Goal: Transaction & Acquisition: Download file/media

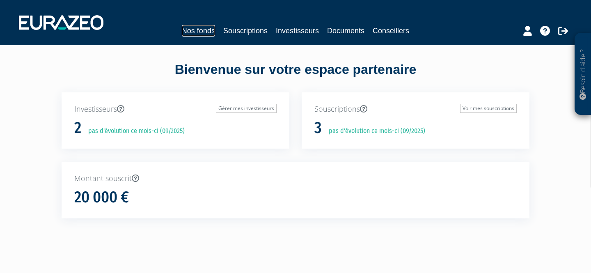
click at [208, 29] on link "Nos fonds" at bounding box center [198, 30] width 33 height 11
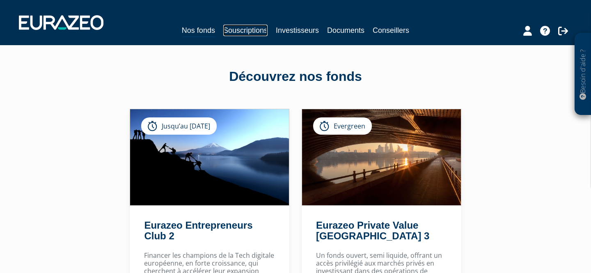
click at [254, 33] on link "Souscriptions" at bounding box center [245, 30] width 44 height 11
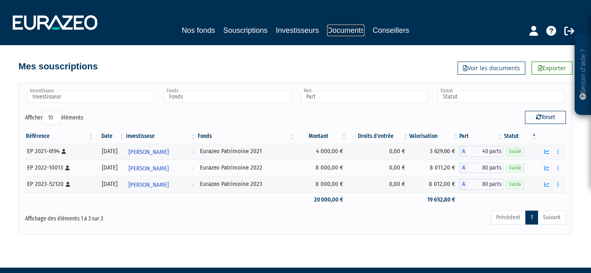
click at [341, 31] on link "Documents" at bounding box center [345, 30] width 37 height 11
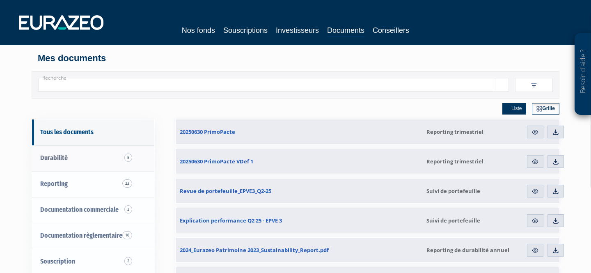
scroll to position [54, 0]
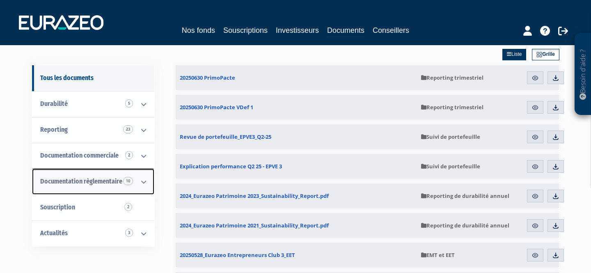
click at [109, 178] on span "Documentation règlementaire 10" at bounding box center [81, 181] width 82 height 8
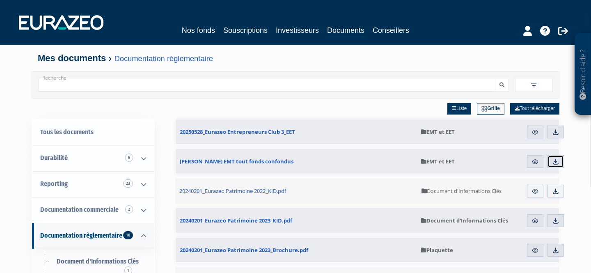
click at [553, 160] on img at bounding box center [555, 161] width 7 height 7
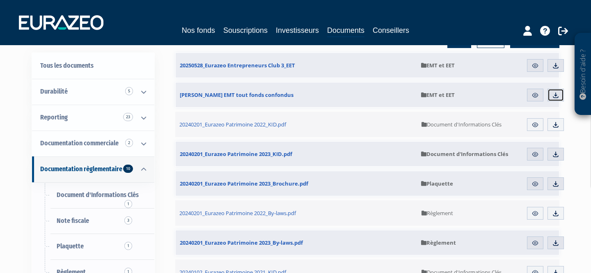
scroll to position [58, 0]
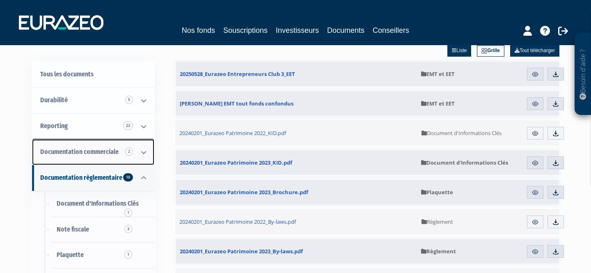
click at [107, 155] on span "Documentation commerciale 2" at bounding box center [79, 152] width 78 height 8
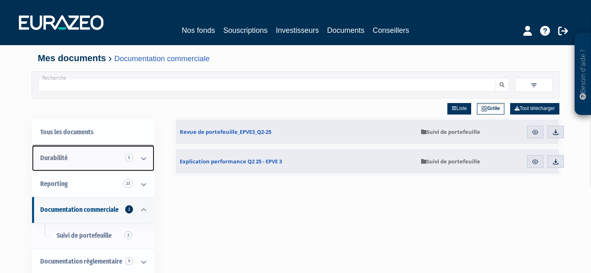
click at [91, 158] on link "Durabilité 5" at bounding box center [93, 158] width 122 height 26
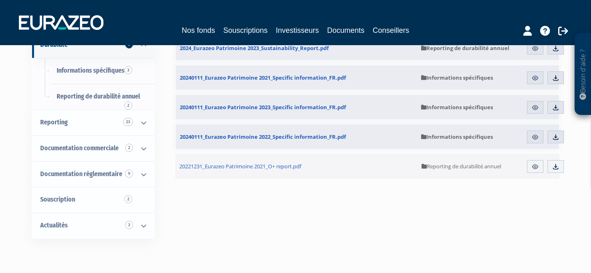
scroll to position [121, 0]
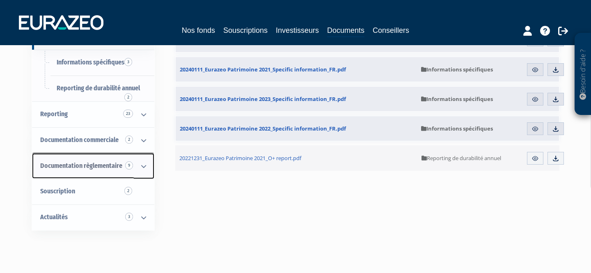
click at [85, 169] on span "Documentation règlementaire 9" at bounding box center [81, 166] width 82 height 8
